Goal: Task Accomplishment & Management: Use online tool/utility

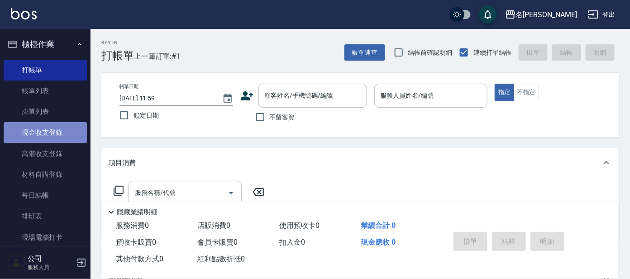
click at [47, 134] on link "現金收支登錄" at bounding box center [45, 132] width 83 height 21
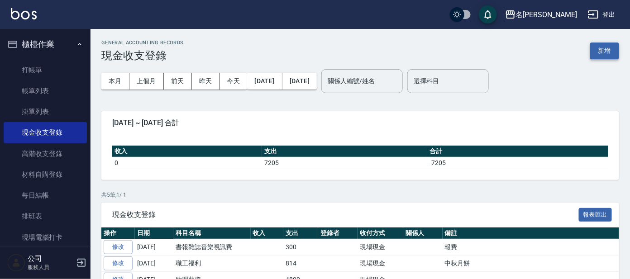
click at [598, 46] on button "新增" at bounding box center [604, 51] width 29 height 17
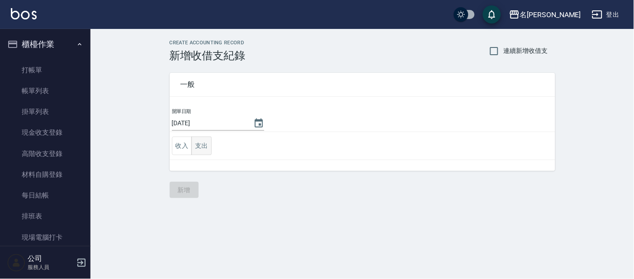
click at [198, 145] on button "支出" at bounding box center [201, 146] width 20 height 19
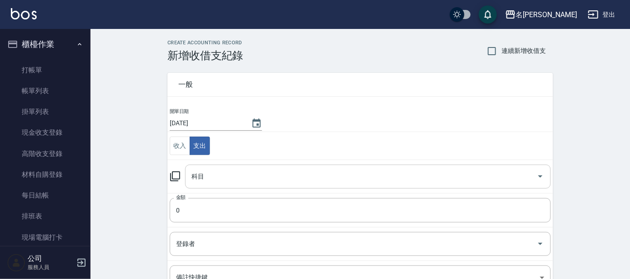
click at [207, 172] on input "科目" at bounding box center [361, 177] width 344 height 16
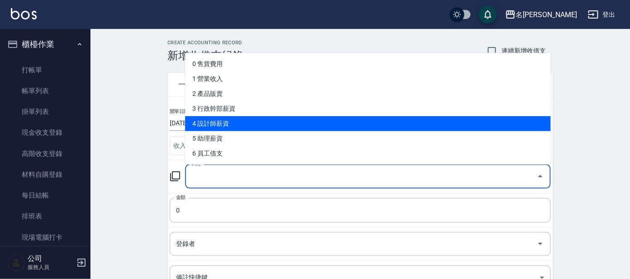
click at [218, 126] on li "4 設計師薪資" at bounding box center [368, 123] width 366 height 15
type input "4 設計師薪資"
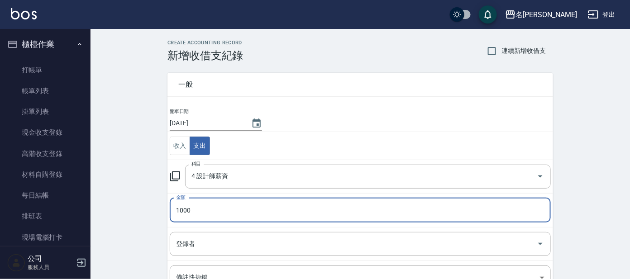
scroll to position [120, 0]
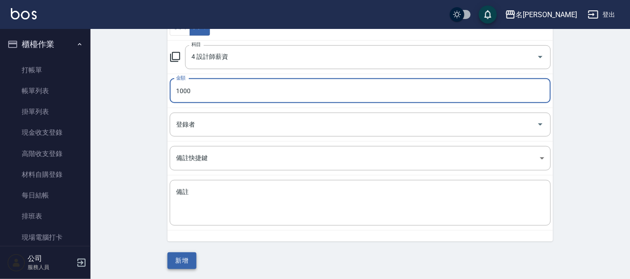
type input "1000"
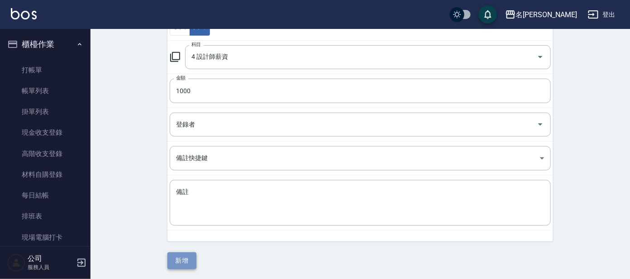
click at [174, 261] on button "新增" at bounding box center [182, 261] width 29 height 17
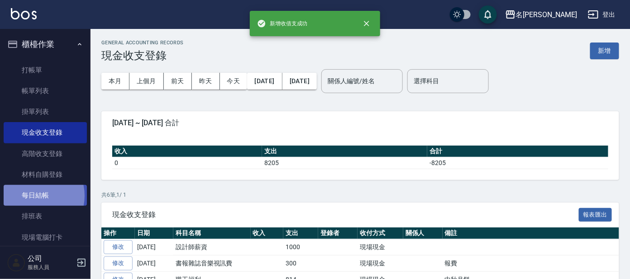
click at [33, 196] on link "每日結帳" at bounding box center [45, 195] width 83 height 21
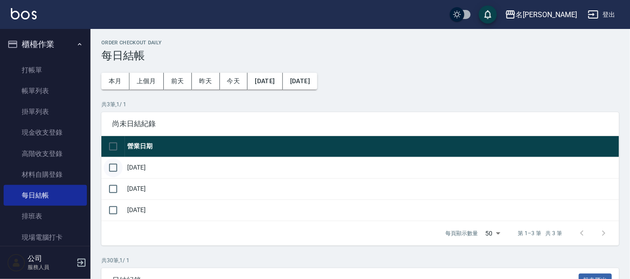
click at [108, 163] on input "checkbox" at bounding box center [113, 167] width 19 height 19
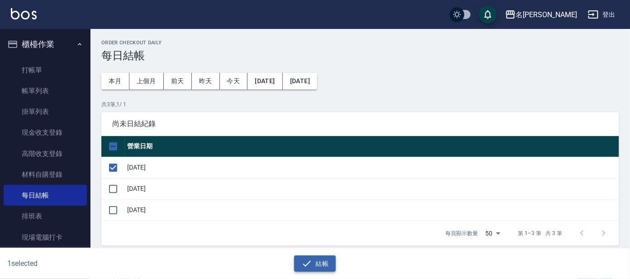
click at [306, 258] on button "結帳" at bounding box center [315, 264] width 42 height 17
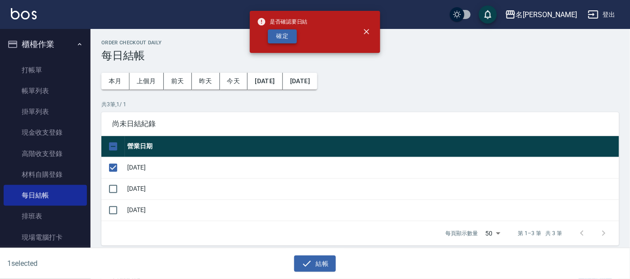
click at [273, 34] on button "確定" at bounding box center [282, 36] width 29 height 14
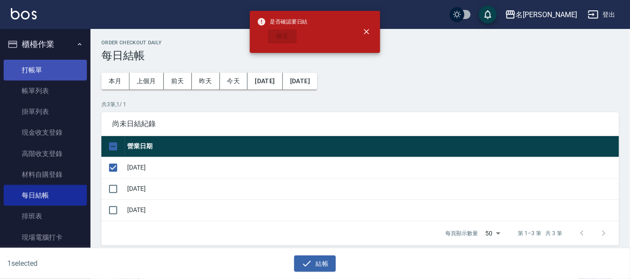
checkbox input "false"
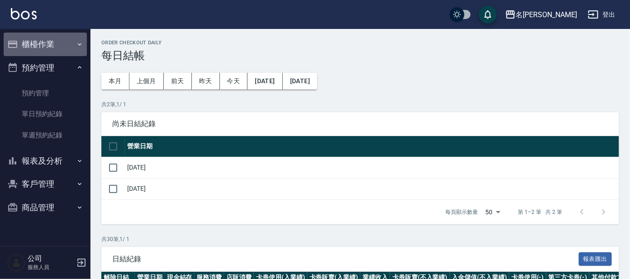
click at [52, 43] on button "櫃檯作業" at bounding box center [45, 45] width 83 height 24
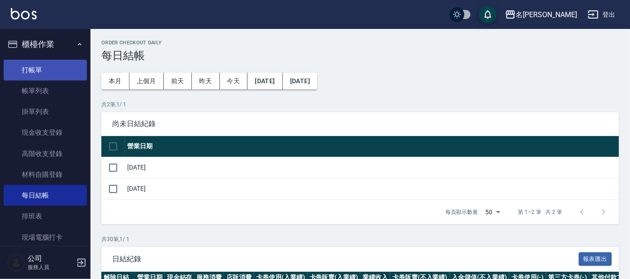
click at [39, 77] on link "打帳單" at bounding box center [45, 70] width 83 height 21
